Goal: Navigation & Orientation: Find specific page/section

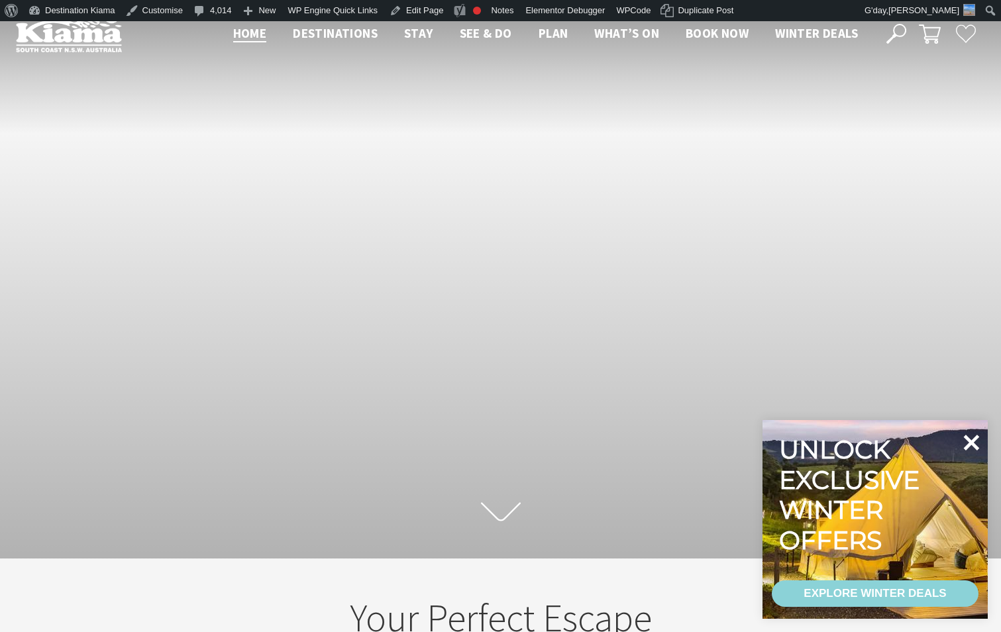
scroll to position [21, 1011]
click at [972, 446] on icon at bounding box center [971, 443] width 32 height 32
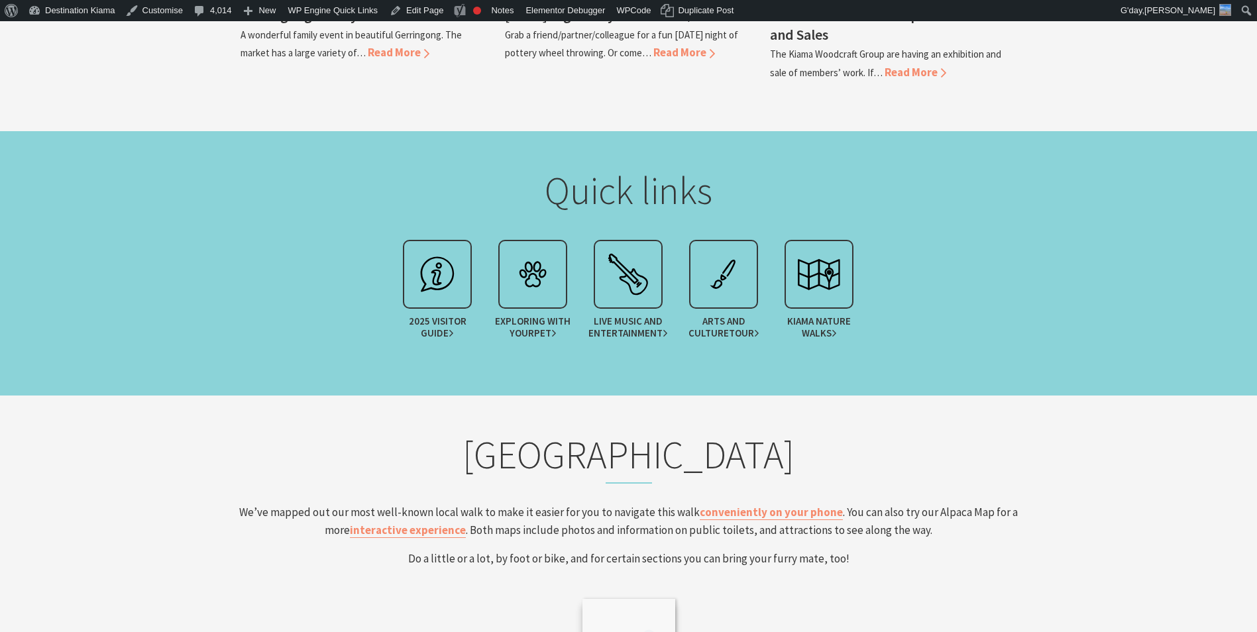
scroll to position [1988, 0]
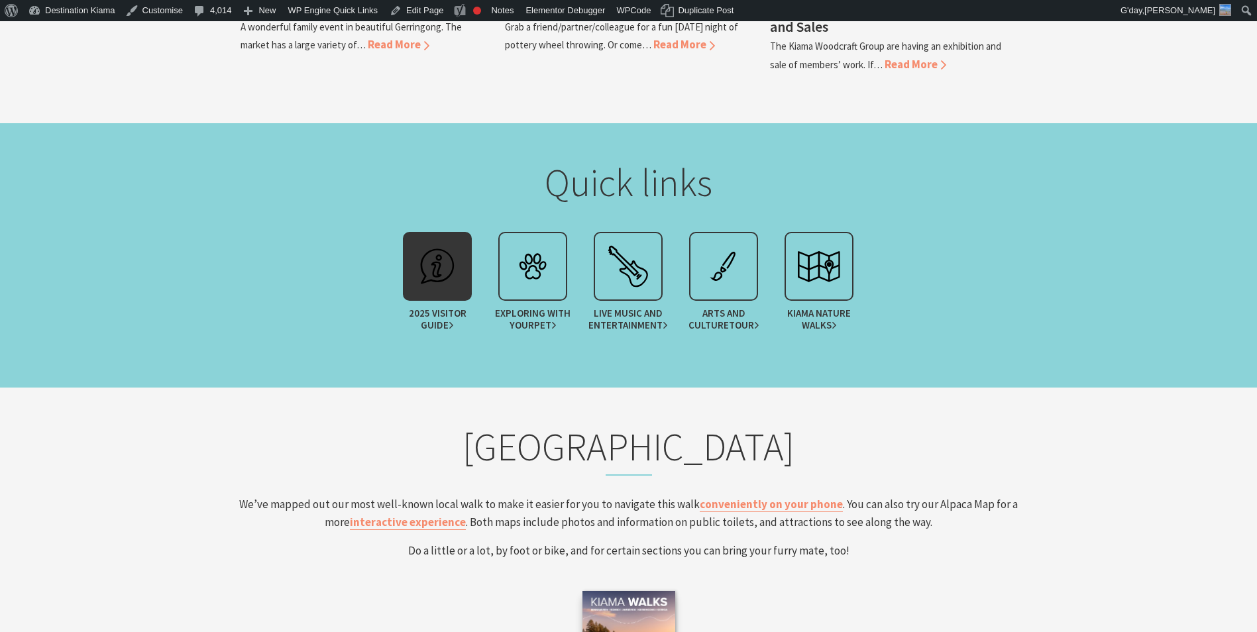
click at [456, 277] on img at bounding box center [437, 266] width 53 height 53
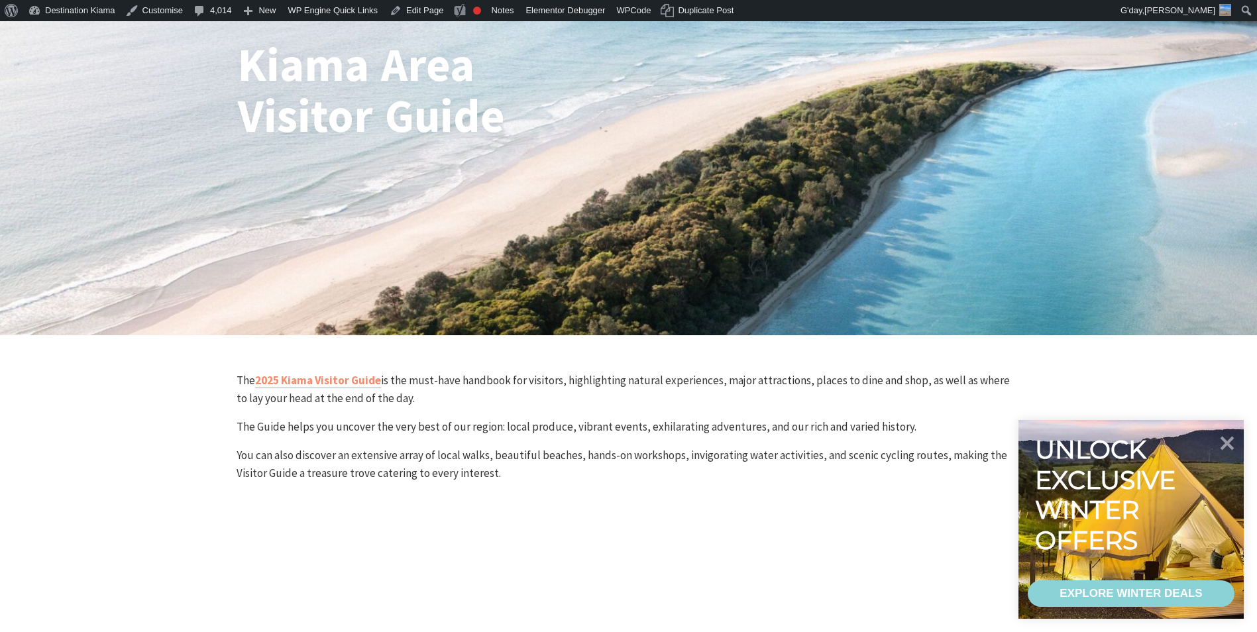
scroll to position [199, 0]
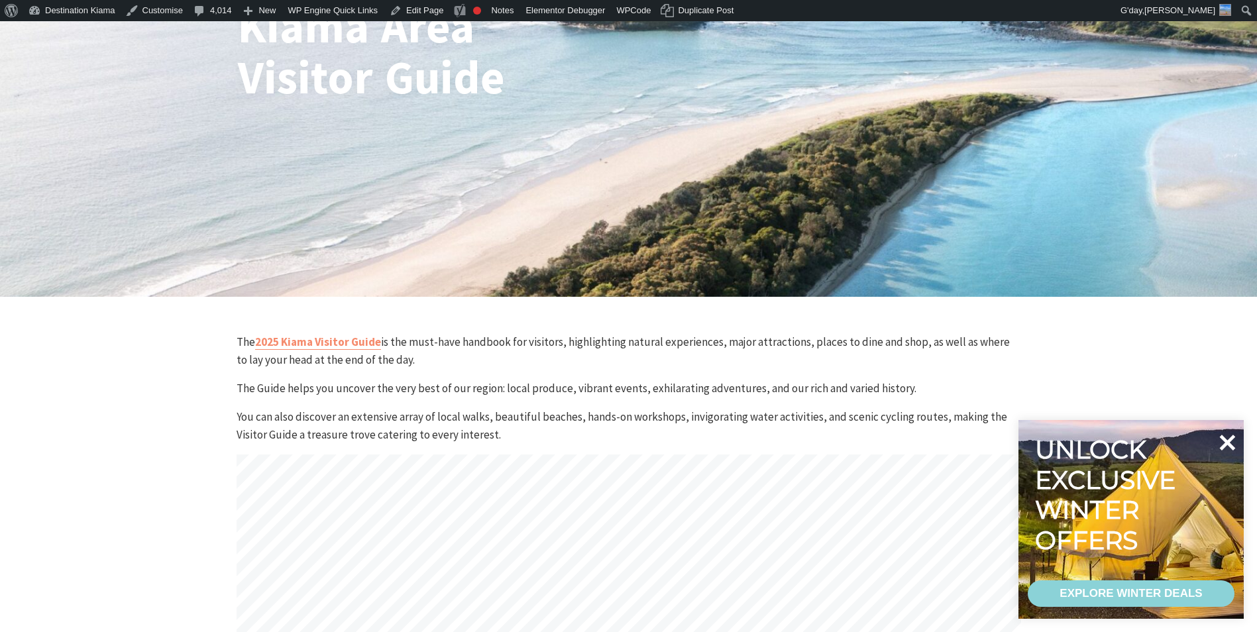
click at [1224, 443] on icon at bounding box center [1227, 443] width 32 height 32
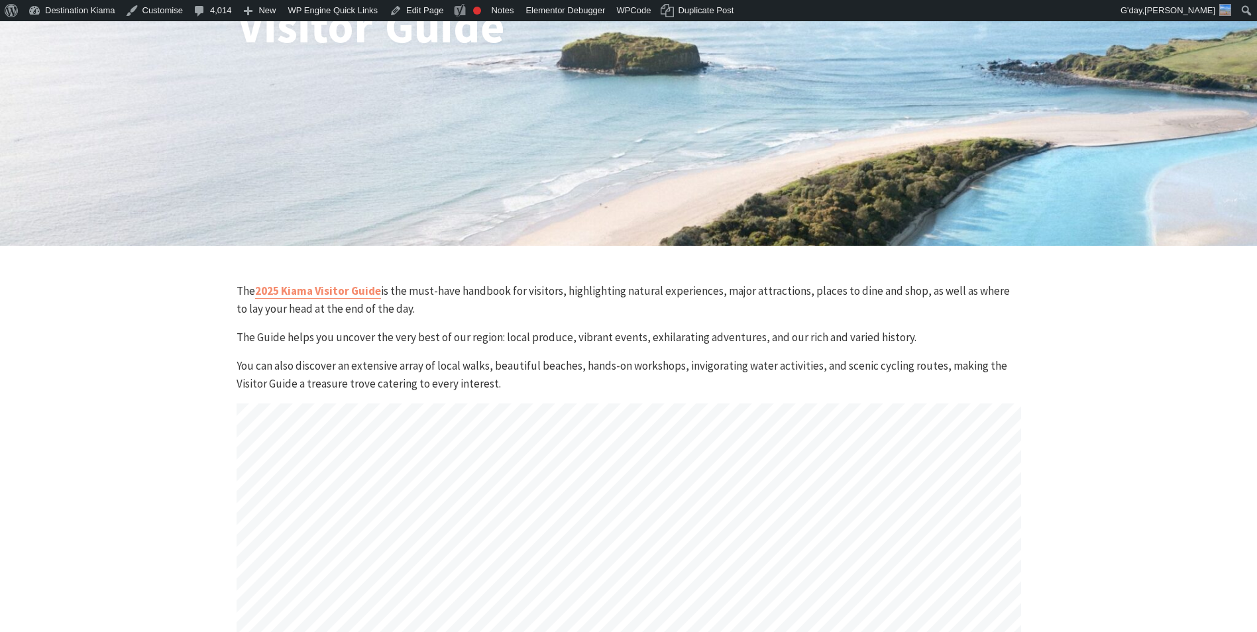
scroll to position [398, 0]
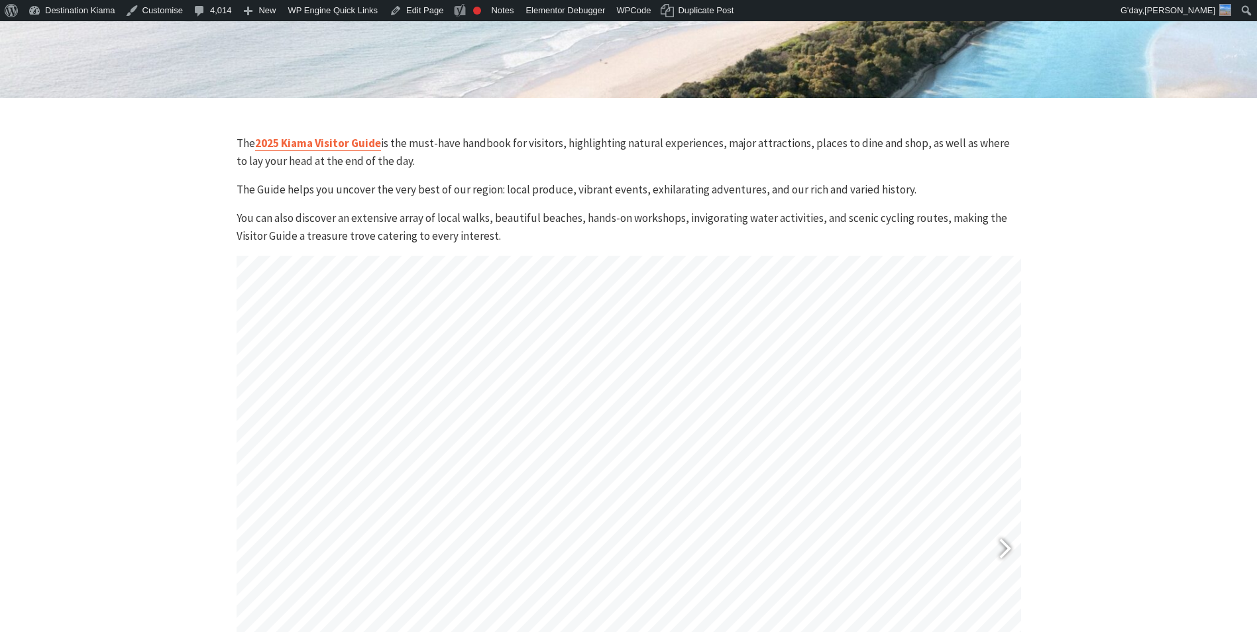
click at [341, 147] on link "2025 Kiama Visitor Guide" at bounding box center [318, 143] width 126 height 15
